Goal: Connect with others

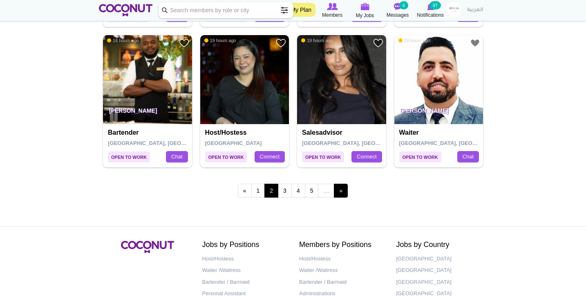
scroll to position [1416, 0]
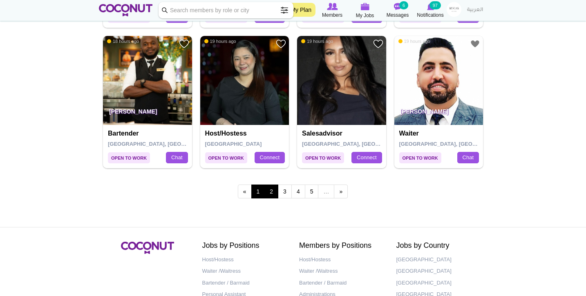
click at [255, 188] on link "1" at bounding box center [258, 192] width 14 height 14
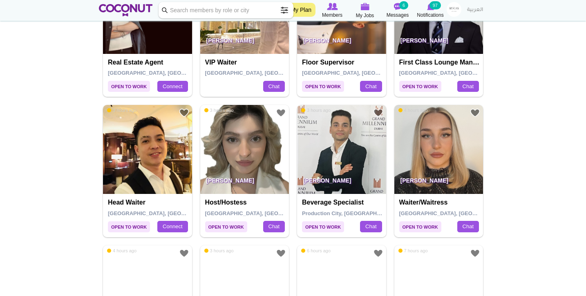
scroll to position [649, 0]
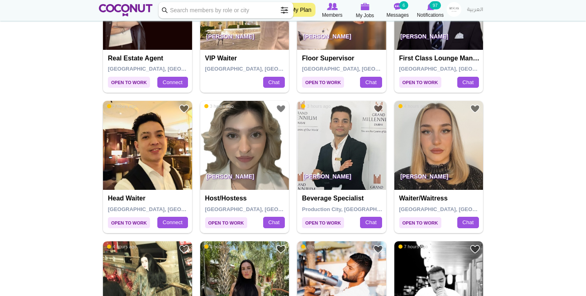
click at [444, 146] on img at bounding box center [438, 145] width 89 height 89
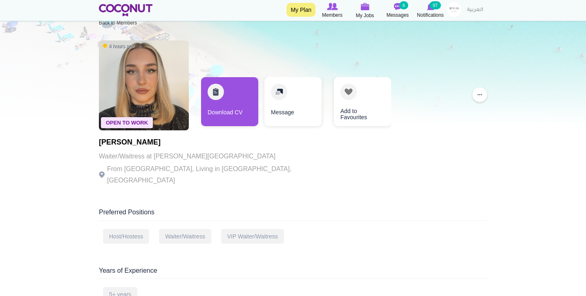
scroll to position [20, 0]
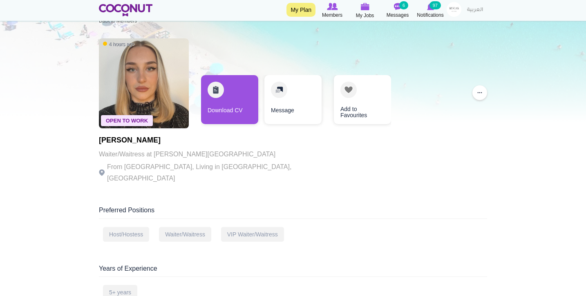
click at [135, 94] on img at bounding box center [144, 83] width 90 height 90
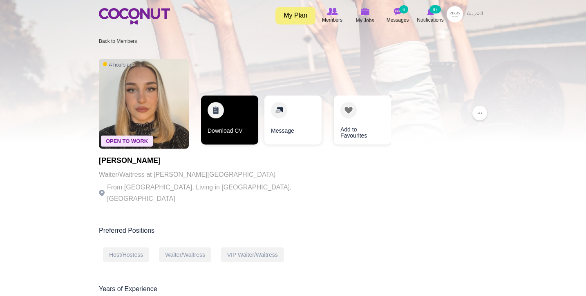
click at [224, 121] on link "Download CV" at bounding box center [229, 120] width 57 height 49
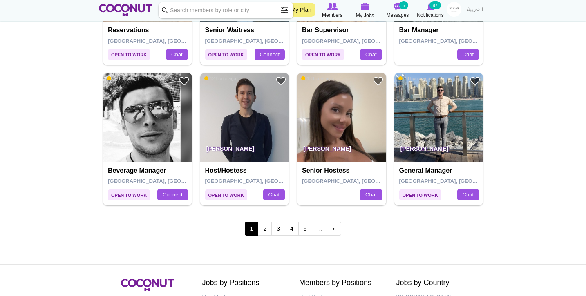
scroll to position [1380, 0]
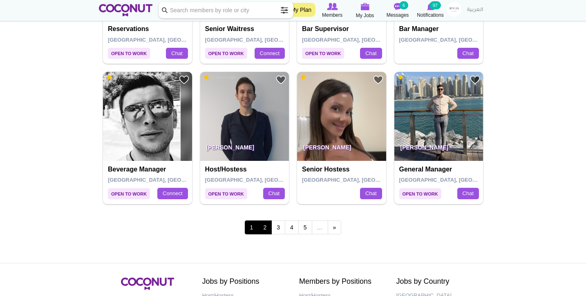
click at [266, 221] on link "2" at bounding box center [265, 228] width 14 height 14
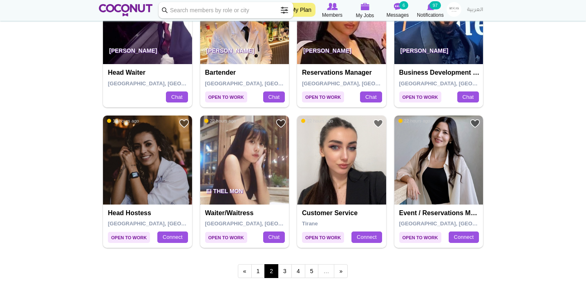
scroll to position [1353, 0]
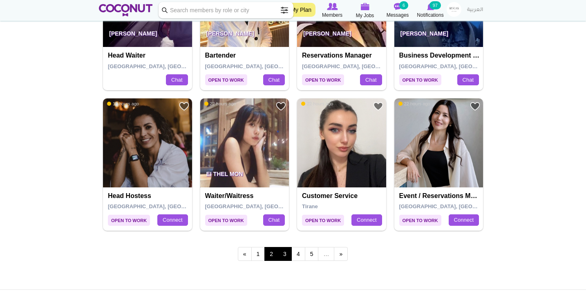
click at [287, 251] on link "3" at bounding box center [285, 254] width 14 height 14
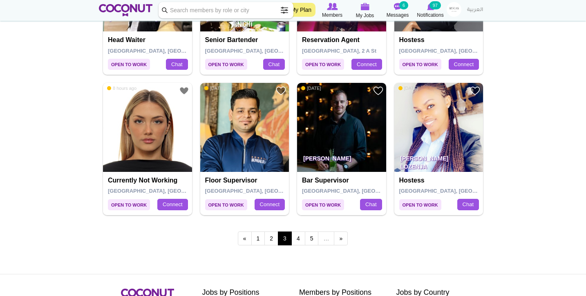
scroll to position [1375, 0]
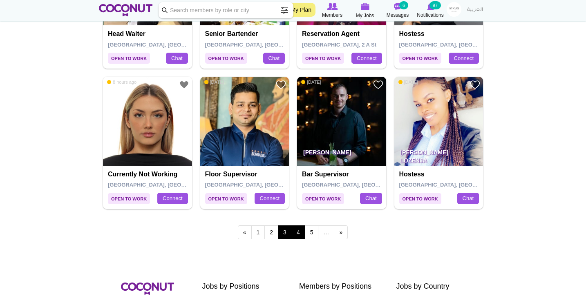
click at [303, 226] on link "4" at bounding box center [298, 233] width 14 height 14
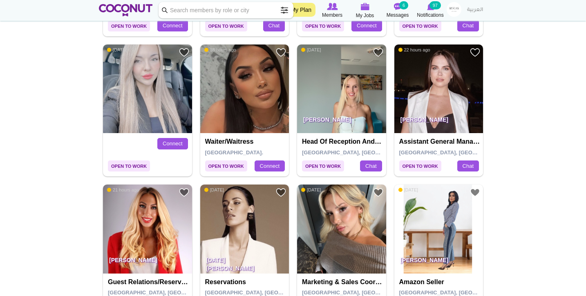
scroll to position [857, 0]
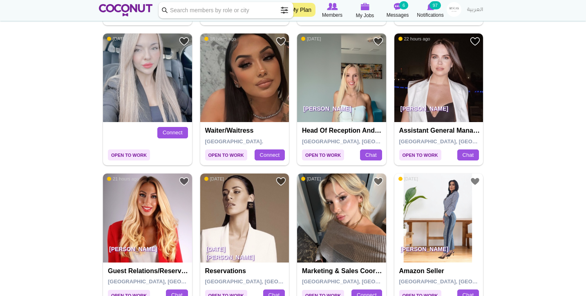
click at [253, 56] on img at bounding box center [244, 78] width 89 height 89
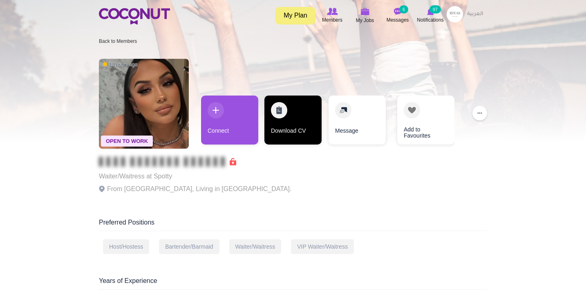
click at [295, 131] on link "Download CV" at bounding box center [292, 120] width 57 height 49
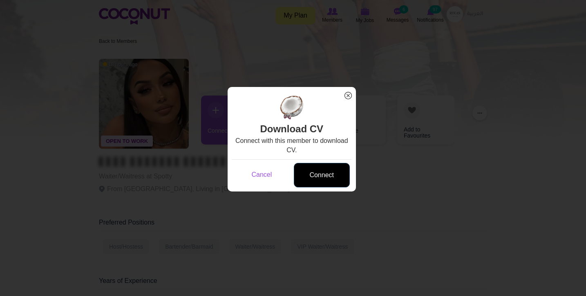
click at [311, 174] on link "Connect" at bounding box center [322, 175] width 56 height 25
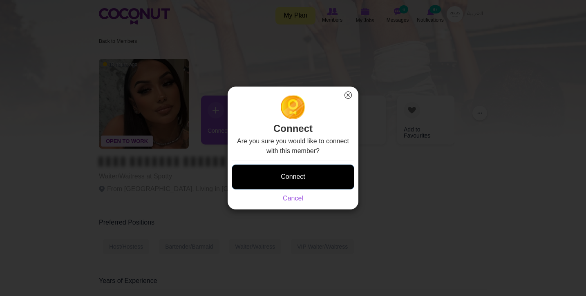
click at [304, 182] on button "Connect" at bounding box center [293, 177] width 123 height 25
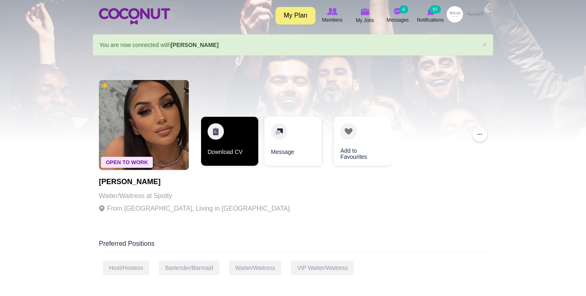
click at [244, 131] on link "Download CV" at bounding box center [229, 141] width 57 height 49
